Goal: Task Accomplishment & Management: Manage account settings

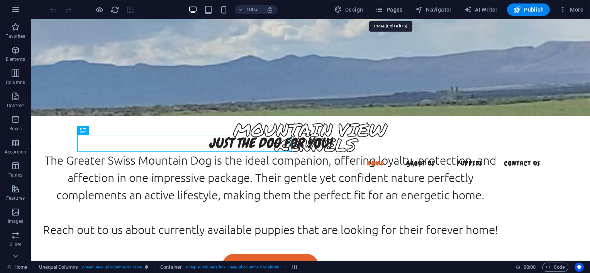
click at [390, 14] on button "Pages" at bounding box center [388, 9] width 33 height 12
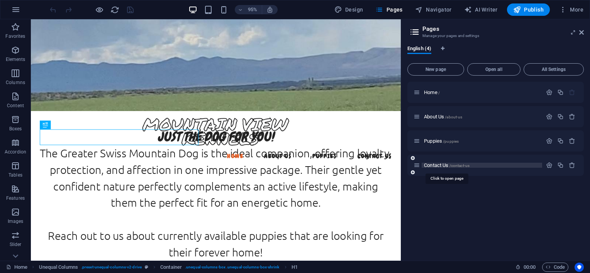
click at [440, 165] on span "Contact Us /contact-us" at bounding box center [447, 166] width 46 height 6
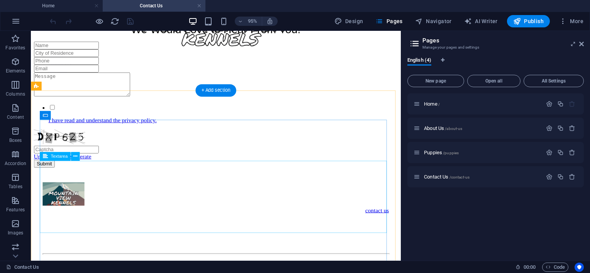
scroll to position [113, 0]
click at [261, 103] on div at bounding box center [225, 89] width 383 height 27
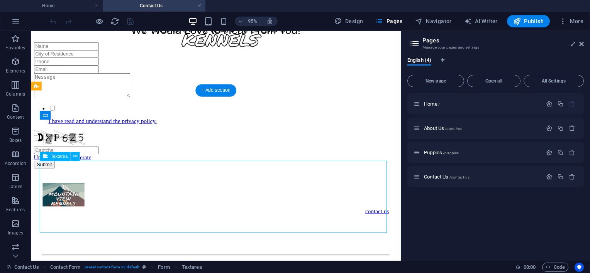
click at [261, 103] on div at bounding box center [225, 89] width 383 height 27
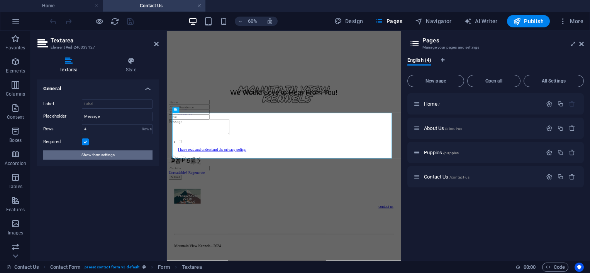
click at [111, 155] on span "Show form settings" at bounding box center [97, 155] width 33 height 9
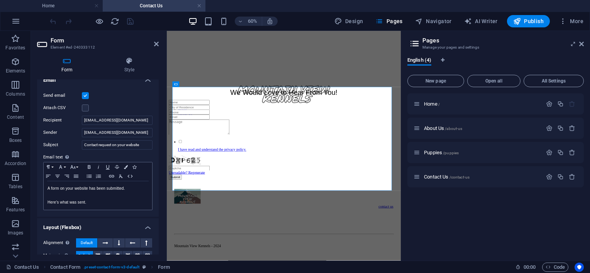
scroll to position [205, 0]
click at [116, 134] on input "[EMAIL_ADDRESS][DOMAIN_NAME]" at bounding box center [117, 133] width 71 height 9
click at [53, 136] on label "Sender" at bounding box center [62, 133] width 39 height 9
click at [82, 136] on input "[EMAIL_ADDRESS][DOMAIN_NAME]" at bounding box center [117, 133] width 71 height 9
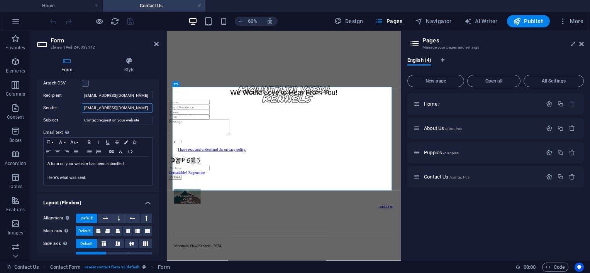
scroll to position [231, 0]
click at [124, 108] on input "[EMAIL_ADDRESS][DOMAIN_NAME]" at bounding box center [117, 107] width 71 height 9
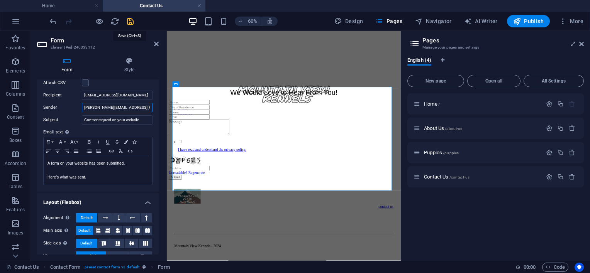
type input "[PERSON_NAME][EMAIL_ADDRESS][PERSON_NAME][DOMAIN_NAME]"
click at [133, 22] on icon "save" at bounding box center [130, 21] width 9 height 9
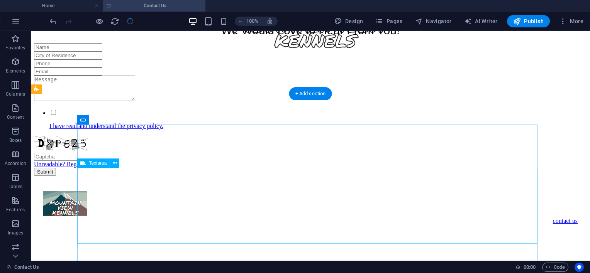
click at [156, 103] on div at bounding box center [310, 89] width 553 height 27
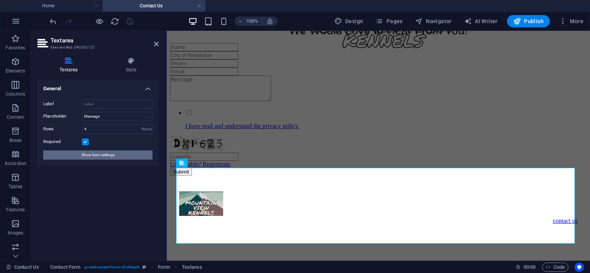
click at [123, 156] on button "Show form settings" at bounding box center [97, 155] width 109 height 9
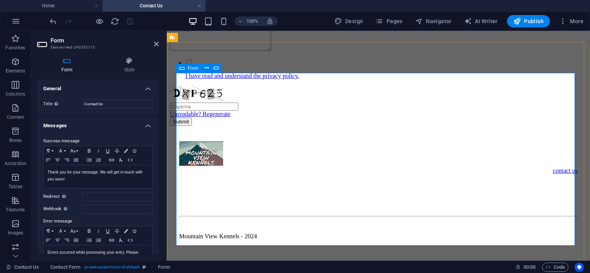
scroll to position [165, 0]
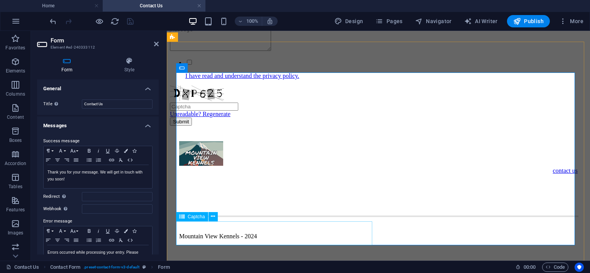
click at [221, 118] on div "Unreadable? Regenerate" at bounding box center [378, 102] width 417 height 32
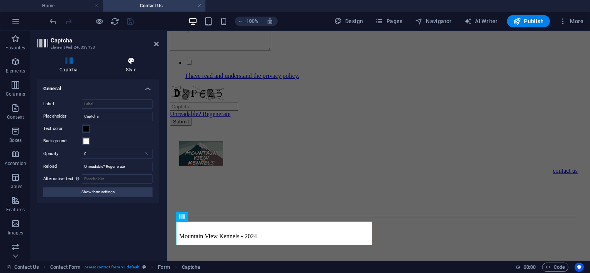
click at [135, 63] on icon at bounding box center [130, 61] width 55 height 8
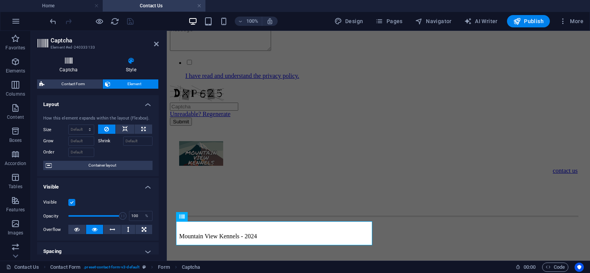
click at [71, 64] on icon at bounding box center [68, 61] width 63 height 8
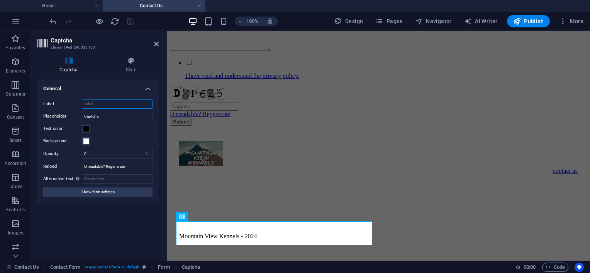
click at [107, 102] on input "Label" at bounding box center [117, 104] width 71 height 9
click at [108, 188] on span "Show form settings" at bounding box center [97, 192] width 33 height 9
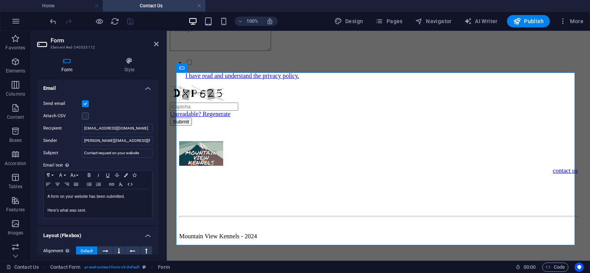
scroll to position [0, 0]
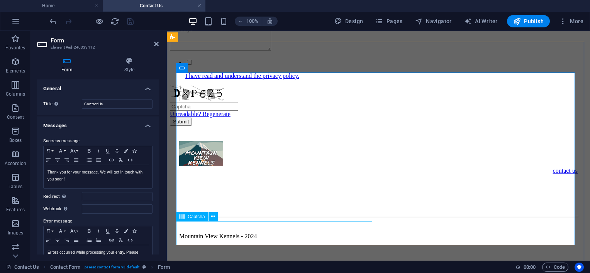
click at [221, 118] on div "Unreadable? Regenerate" at bounding box center [378, 102] width 417 height 32
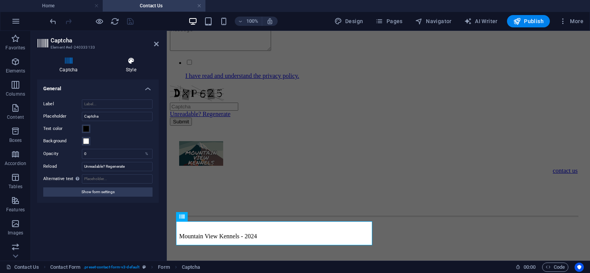
click at [136, 64] on icon at bounding box center [130, 61] width 55 height 8
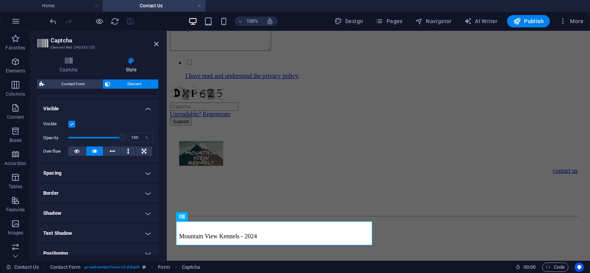
scroll to position [78, 0]
click at [145, 149] on div "Visible Opacity 100 % Overflow" at bounding box center [98, 138] width 122 height 49
click at [145, 149] on icon at bounding box center [144, 151] width 5 height 9
click at [92, 153] on icon at bounding box center [94, 151] width 5 height 9
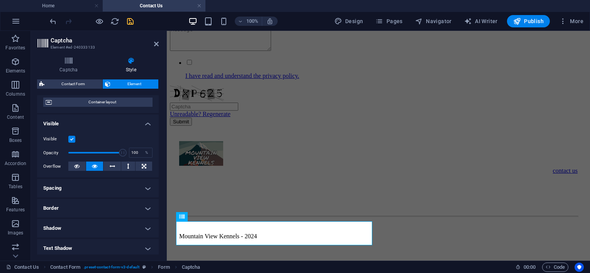
scroll to position [0, 0]
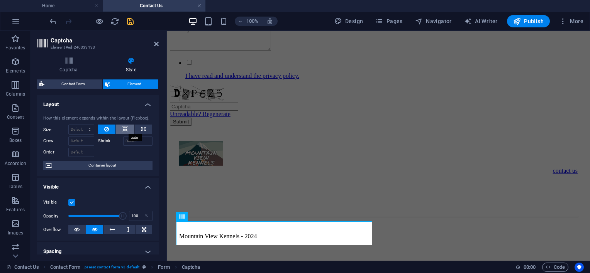
click at [125, 127] on icon at bounding box center [124, 129] width 5 height 9
click at [107, 127] on icon at bounding box center [106, 129] width 5 height 9
click at [122, 129] on icon at bounding box center [124, 129] width 5 height 9
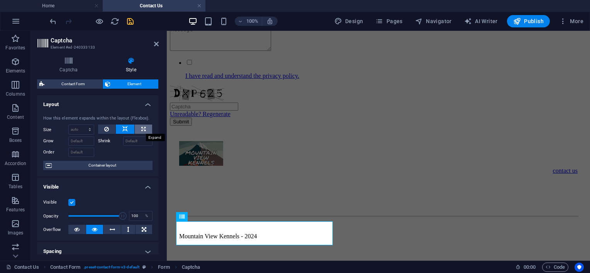
click at [139, 129] on button at bounding box center [143, 129] width 17 height 9
type input "100"
select select "%"
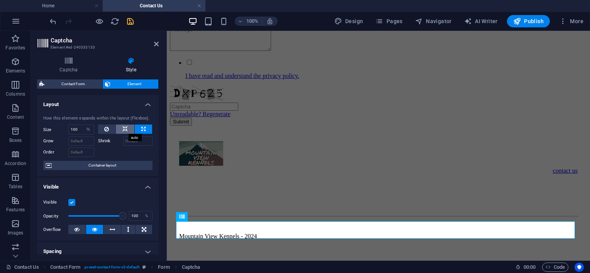
click at [128, 129] on button at bounding box center [125, 129] width 19 height 9
select select "DISABLED_OPTION_VALUE"
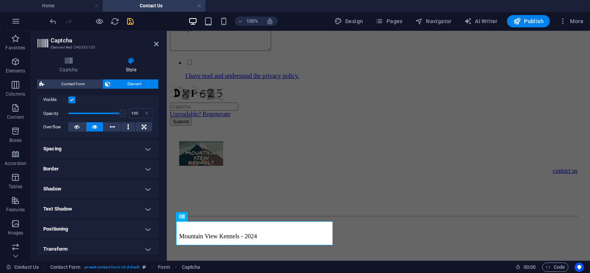
scroll to position [103, 0]
click at [129, 20] on icon "save" at bounding box center [130, 21] width 9 height 9
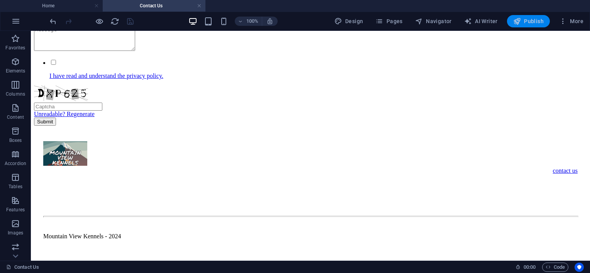
click at [534, 26] on button "Publish" at bounding box center [528, 21] width 43 height 12
